Goal: Task Accomplishment & Management: Use online tool/utility

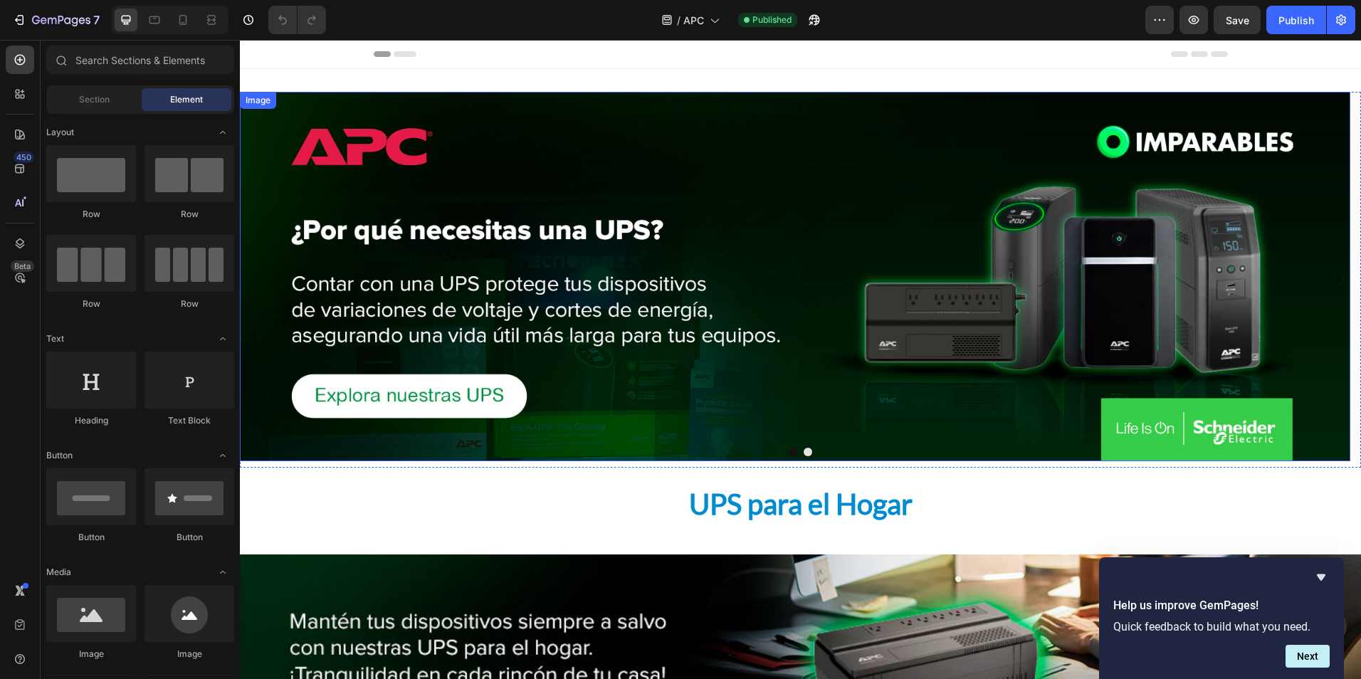
click at [646, 348] on img at bounding box center [795, 276] width 1110 height 369
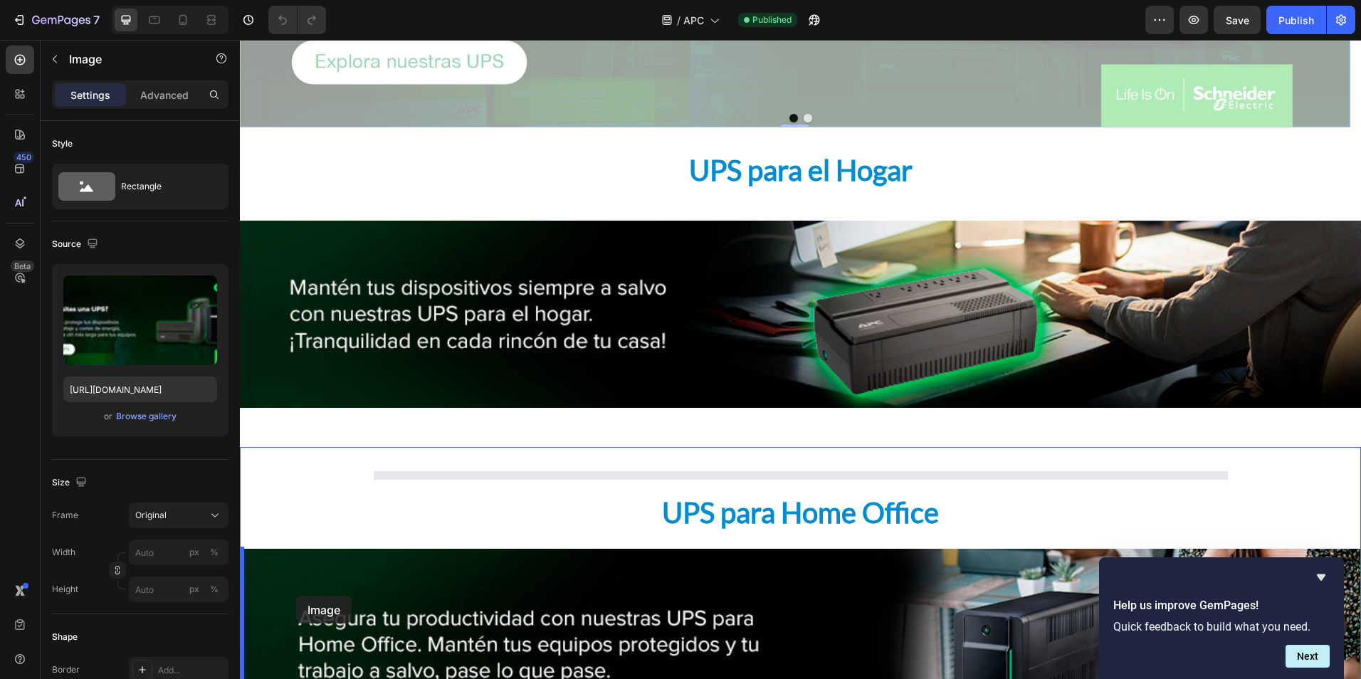
scroll to position [354, 0]
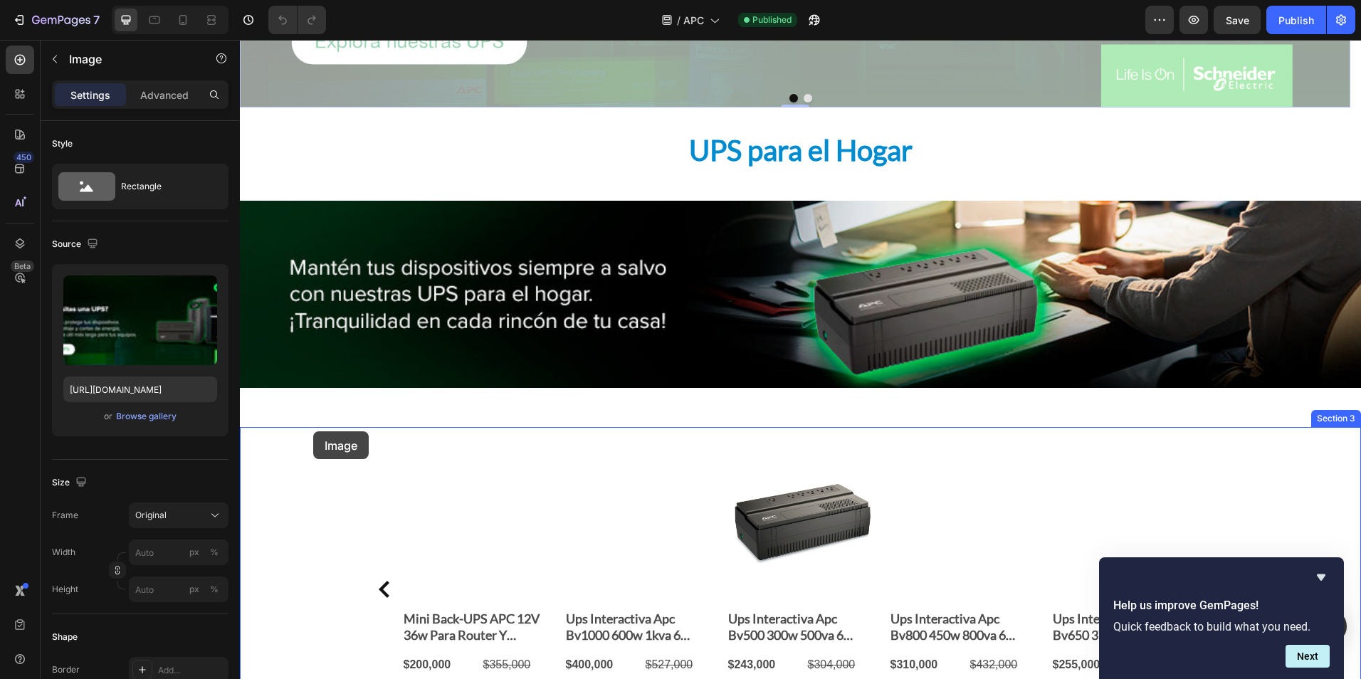
drag, startPoint x: 291, startPoint y: 248, endPoint x: 313, endPoint y: 431, distance: 185.0
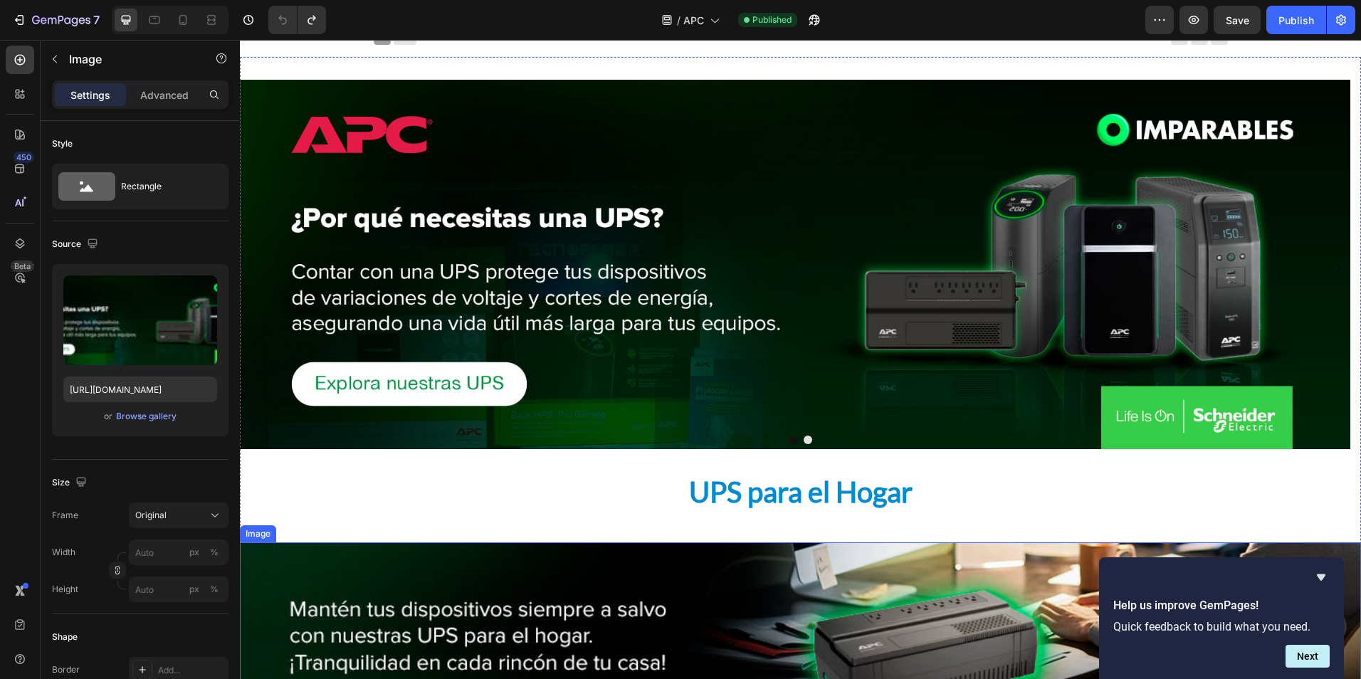
scroll to position [0, 0]
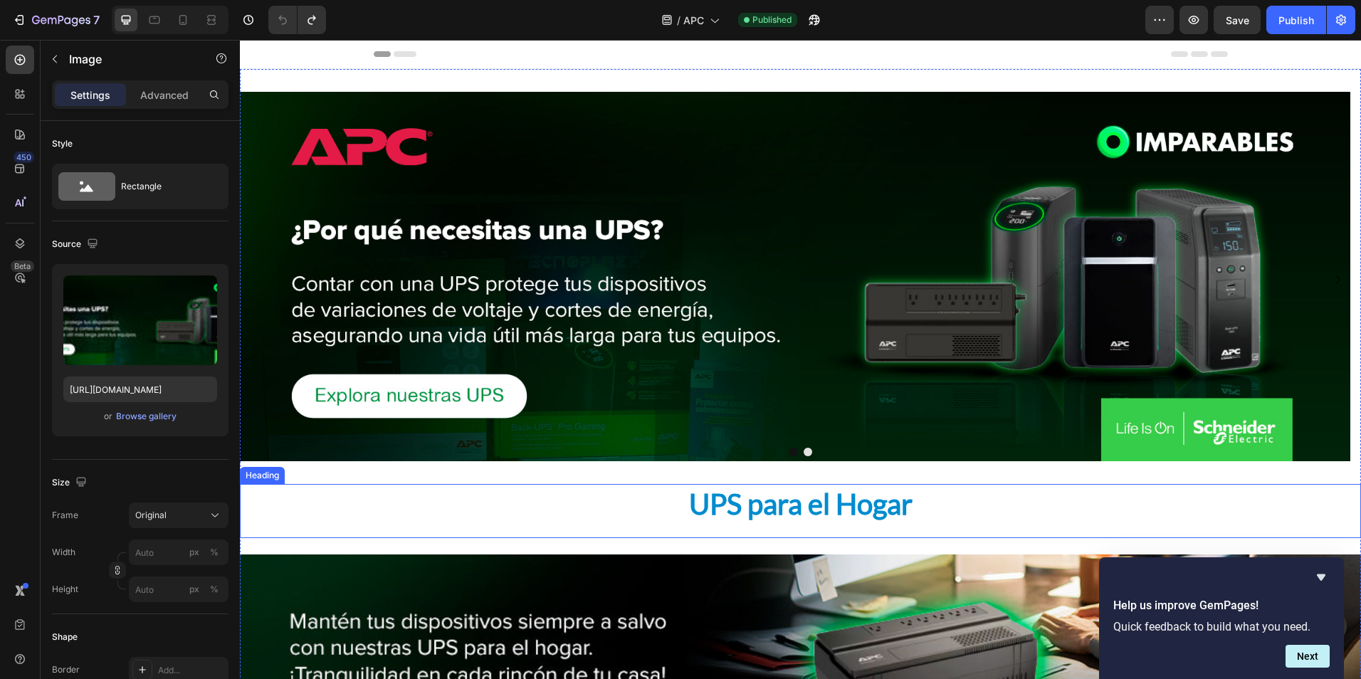
click at [418, 506] on div "UPS para el Hogar" at bounding box center [800, 504] width 1121 height 40
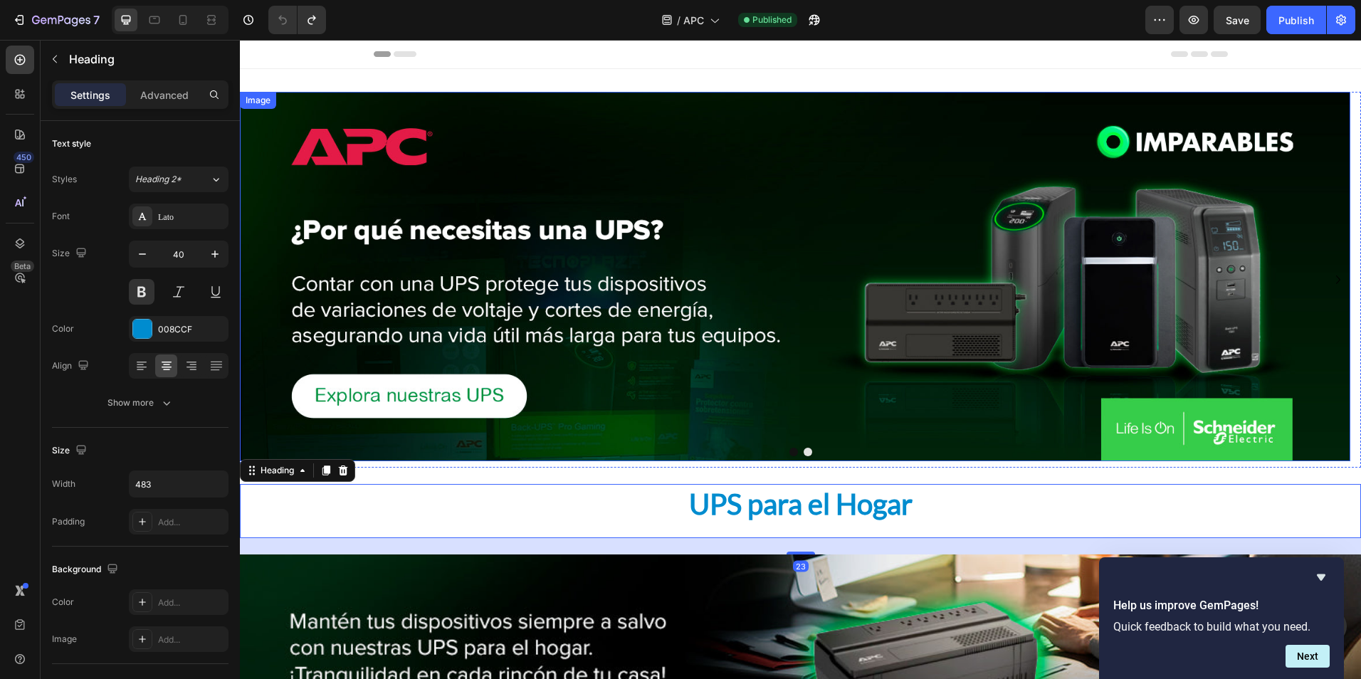
click at [409, 154] on img at bounding box center [795, 276] width 1110 height 369
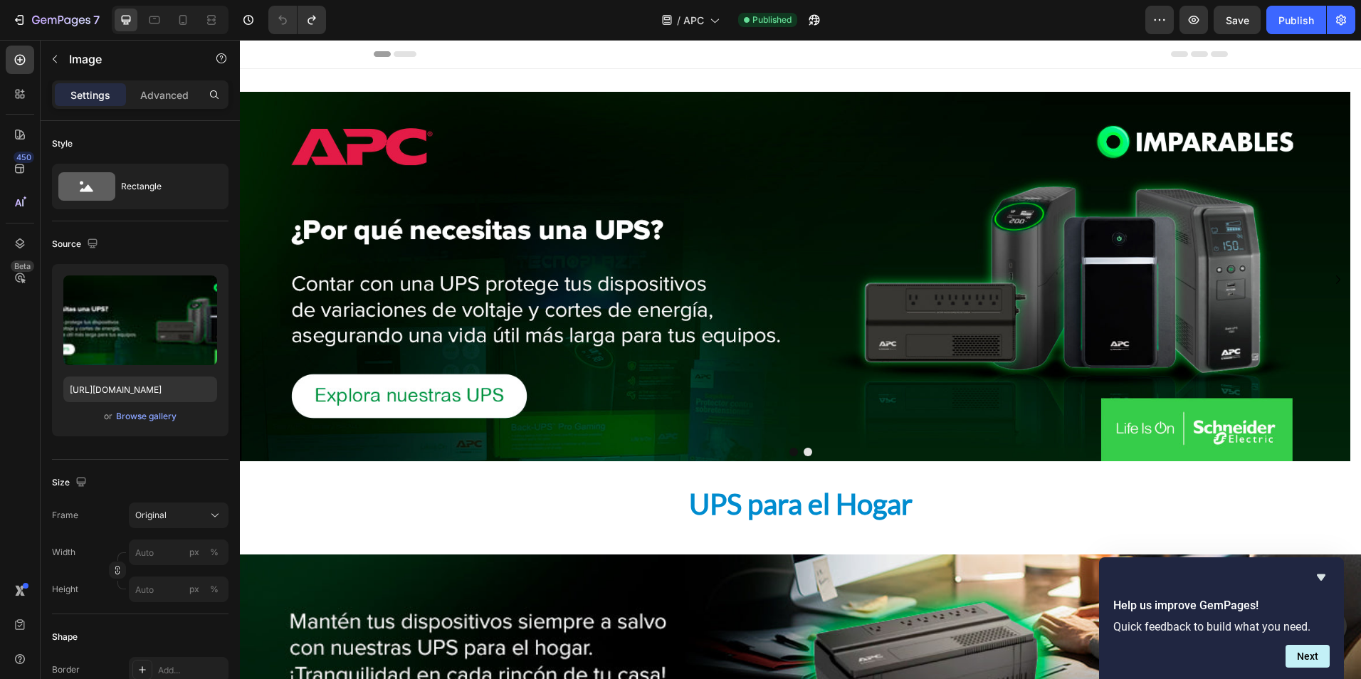
click at [527, 118] on img at bounding box center [795, 276] width 1110 height 369
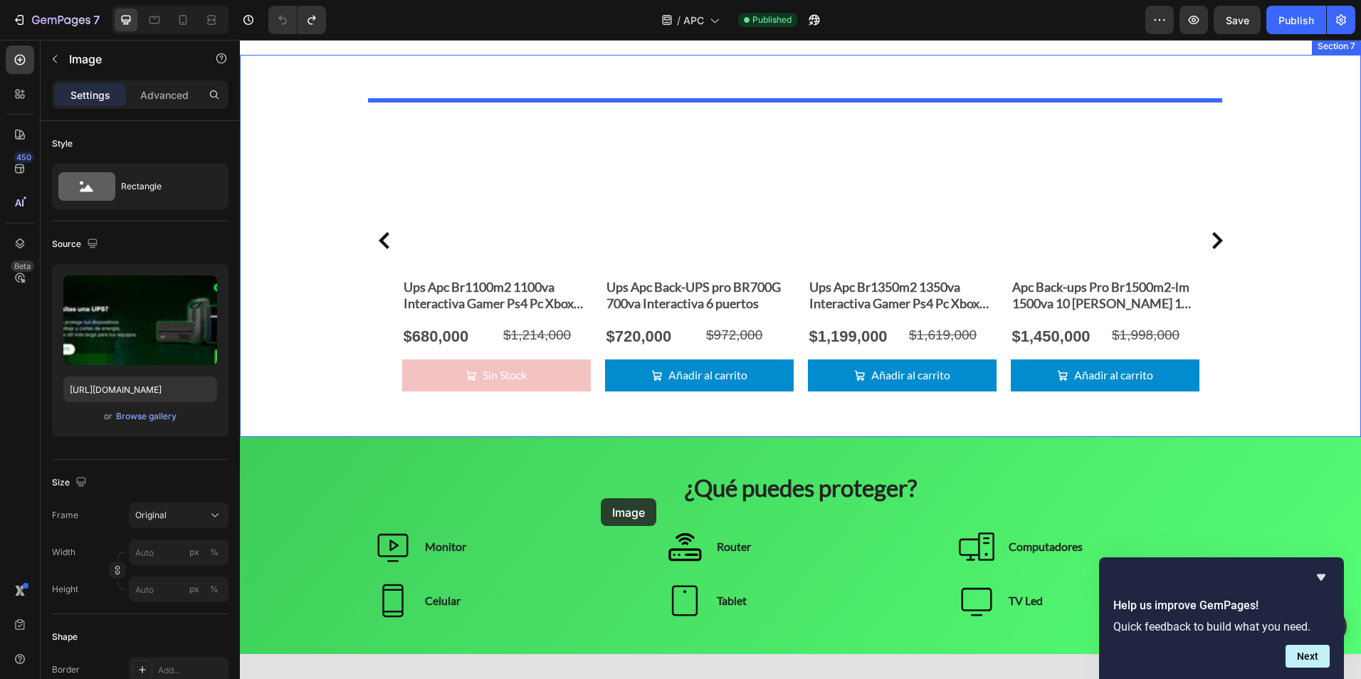
scroll to position [1976, 0]
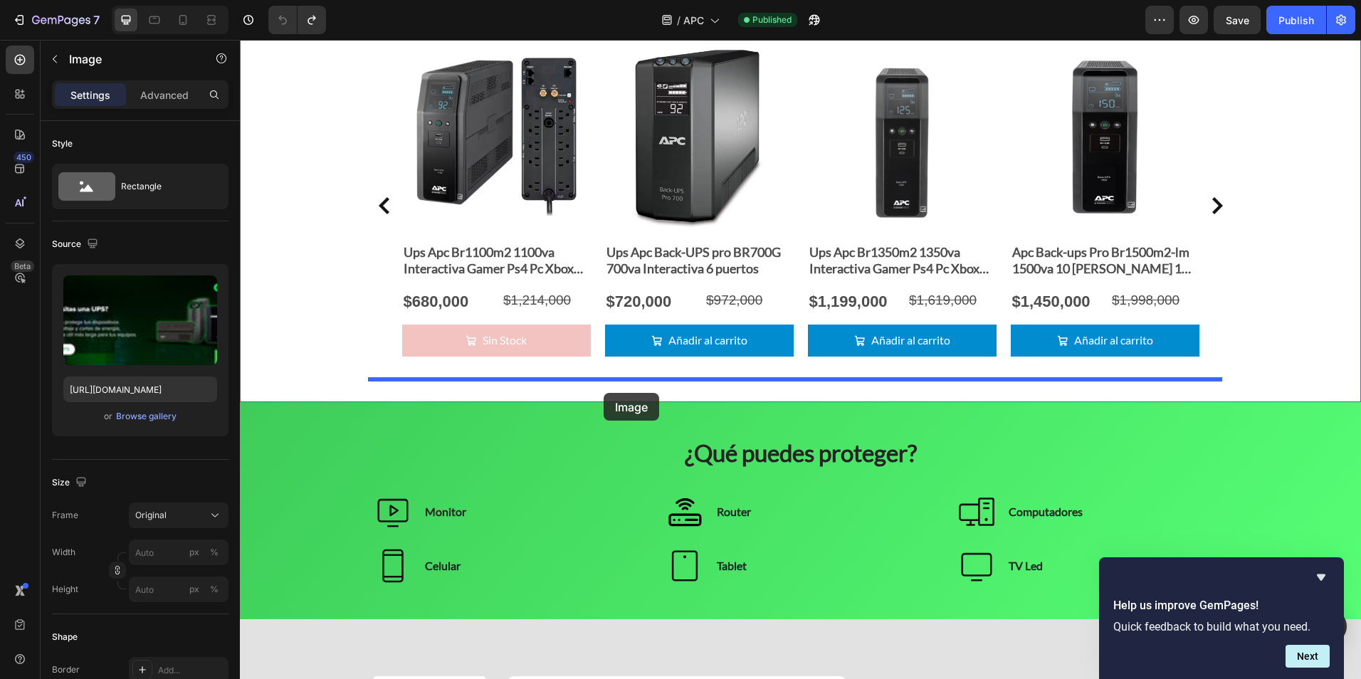
drag, startPoint x: 527, startPoint y: 141, endPoint x: 604, endPoint y: 393, distance: 263.2
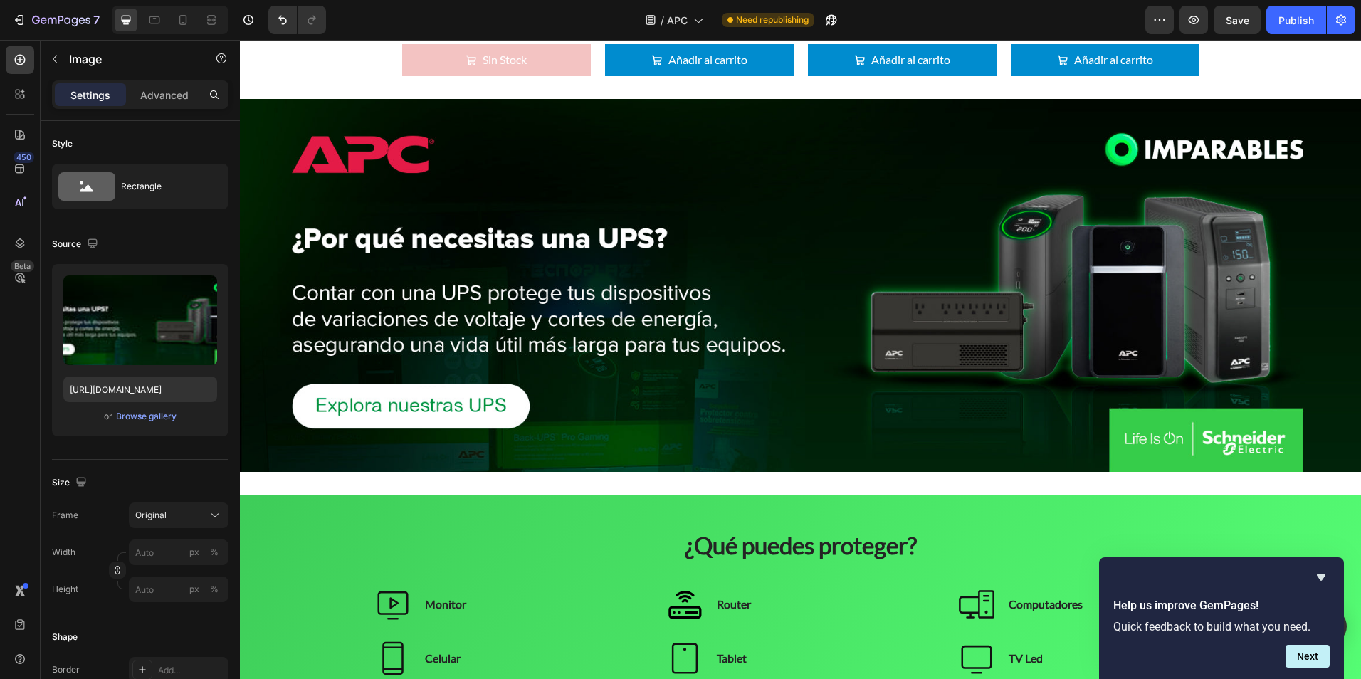
scroll to position [1922, 0]
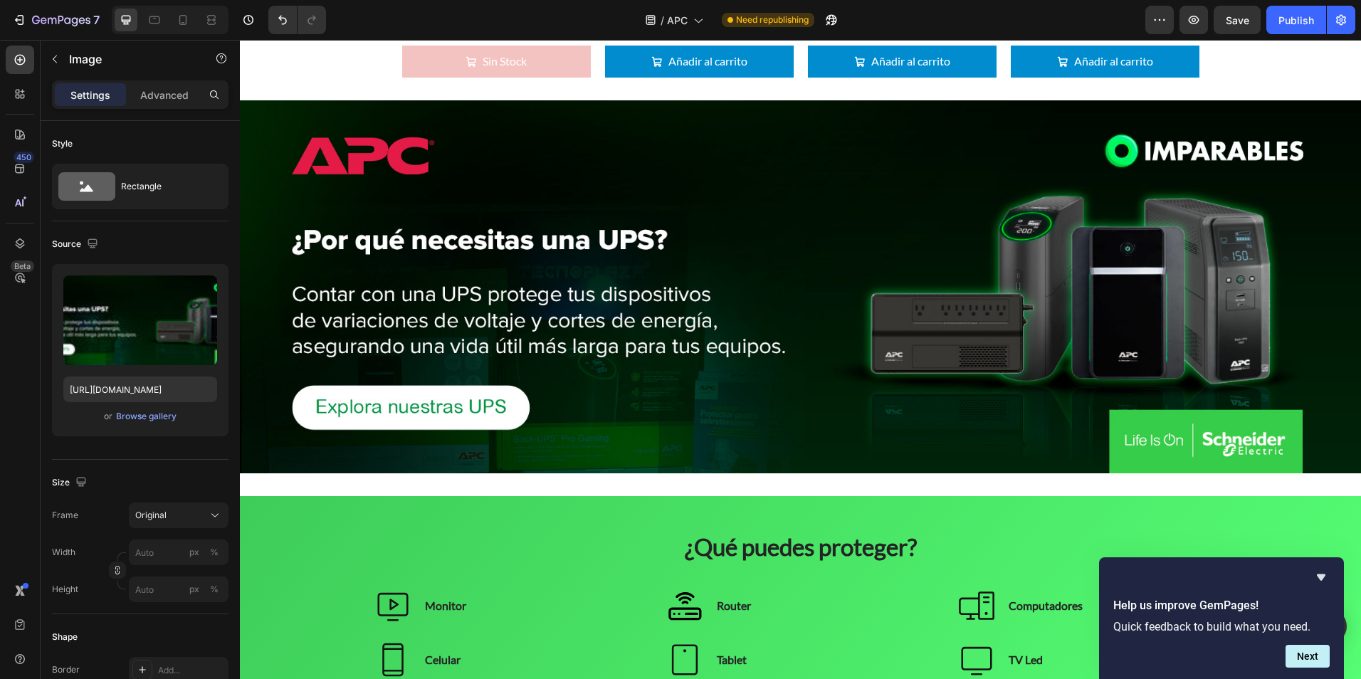
click at [655, 369] on img at bounding box center [800, 286] width 1121 height 373
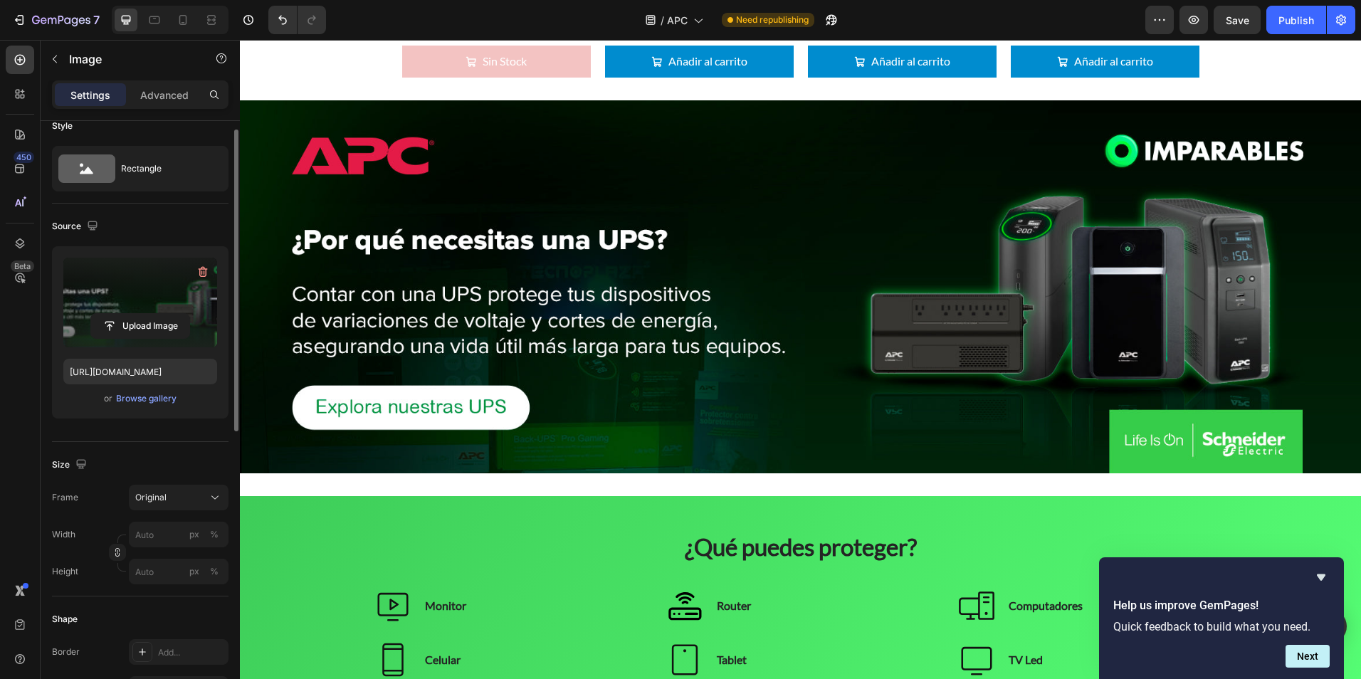
scroll to position [0, 0]
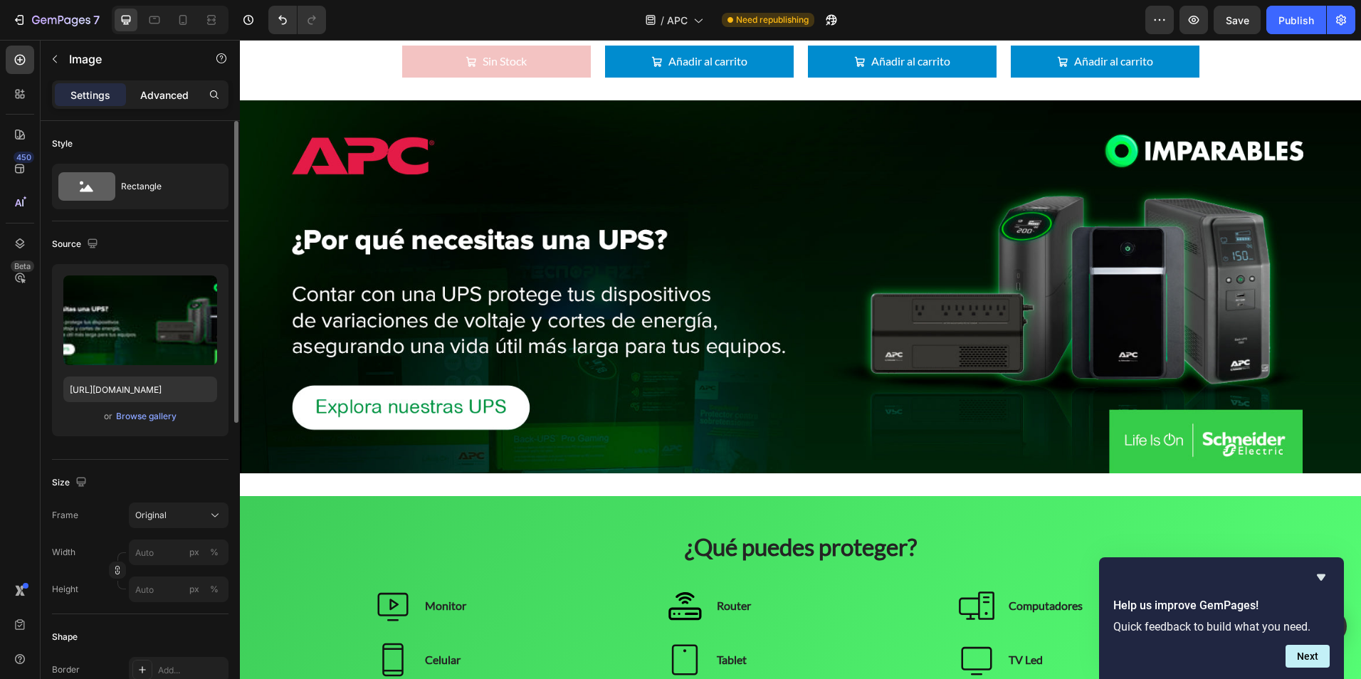
click at [172, 94] on p "Advanced" at bounding box center [164, 95] width 48 height 15
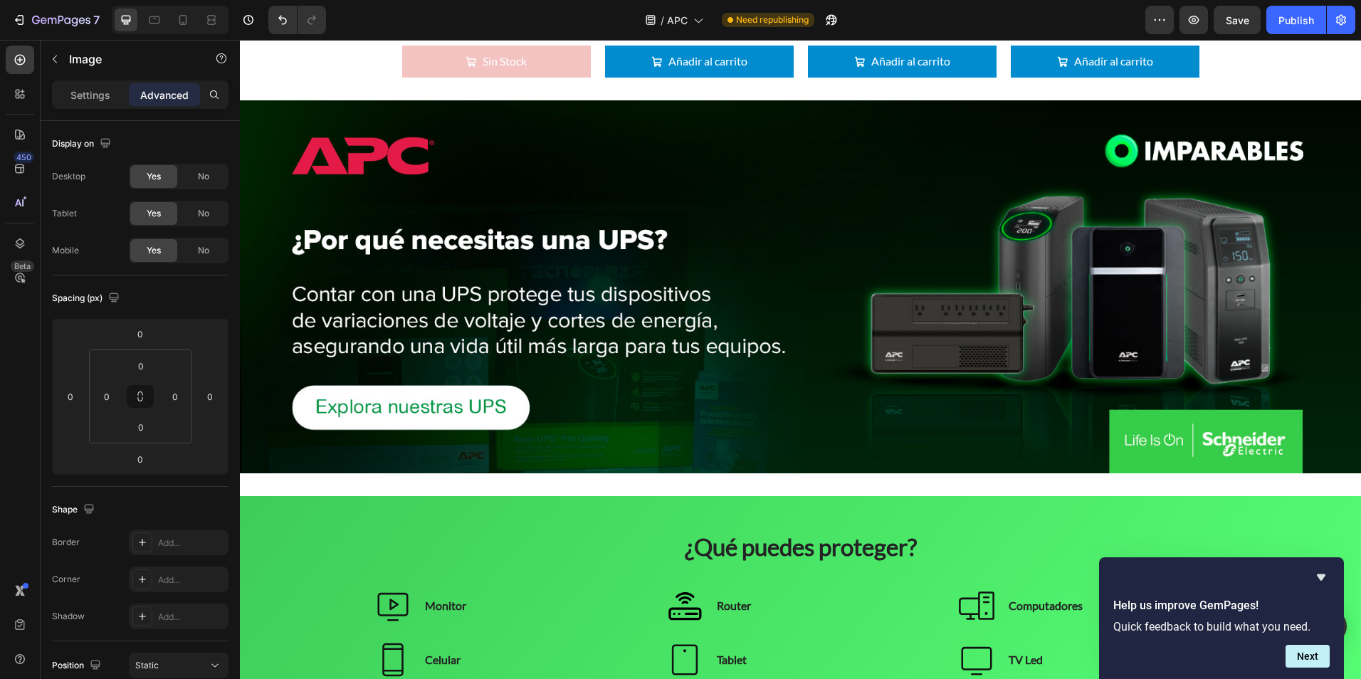
click at [722, 357] on img at bounding box center [800, 286] width 1121 height 373
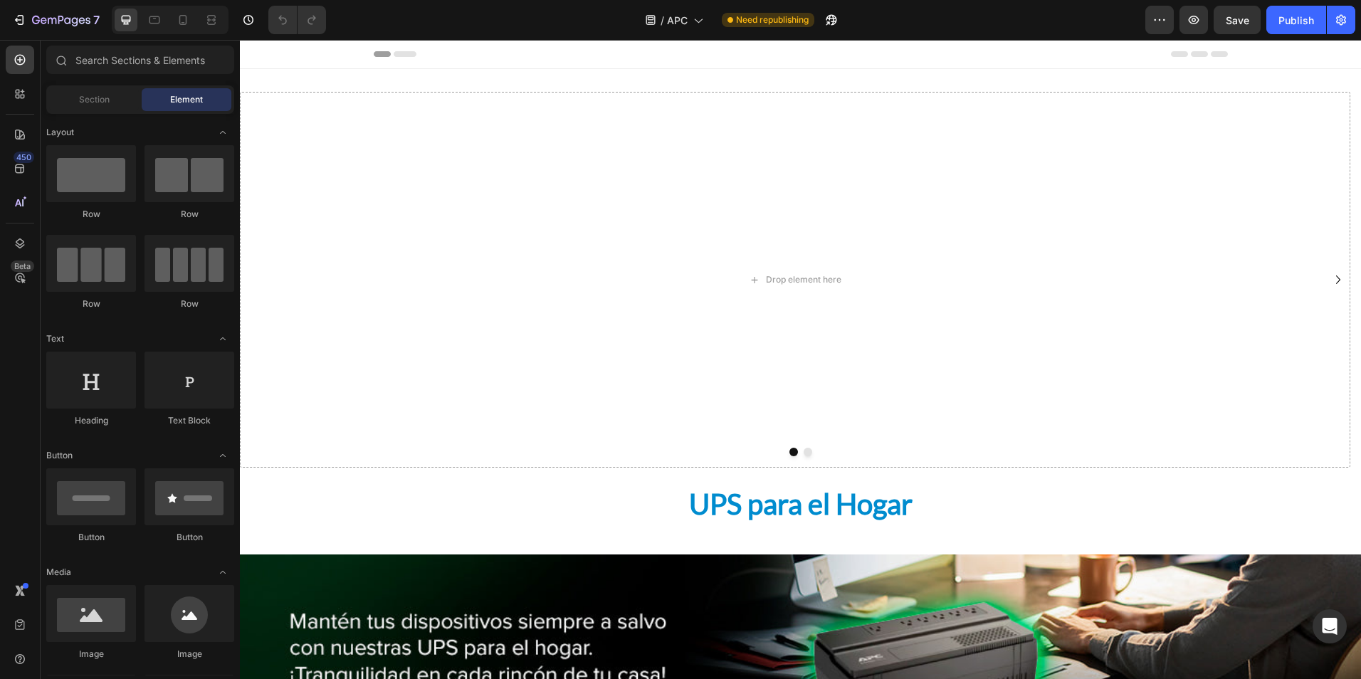
click at [950, 19] on div "/ APC Need republishing" at bounding box center [741, 20] width 808 height 28
click at [1305, 23] on div "Publish" at bounding box center [1296, 20] width 36 height 15
